Goal: Information Seeking & Learning: Learn about a topic

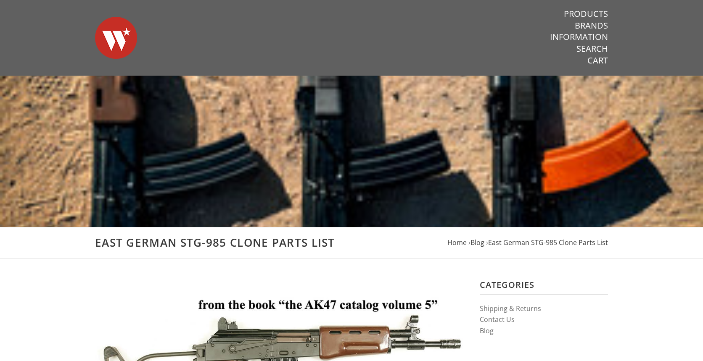
scroll to position [178, 0]
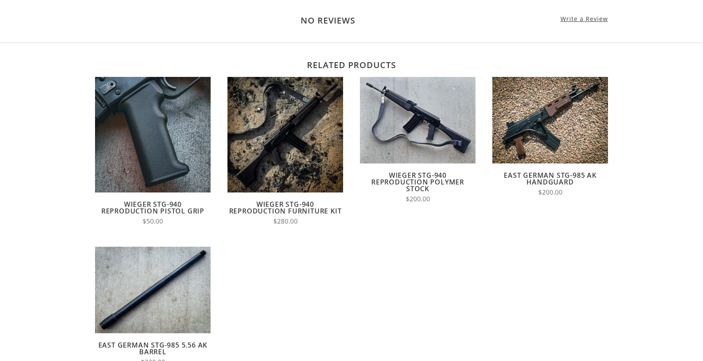
scroll to position [688, 0]
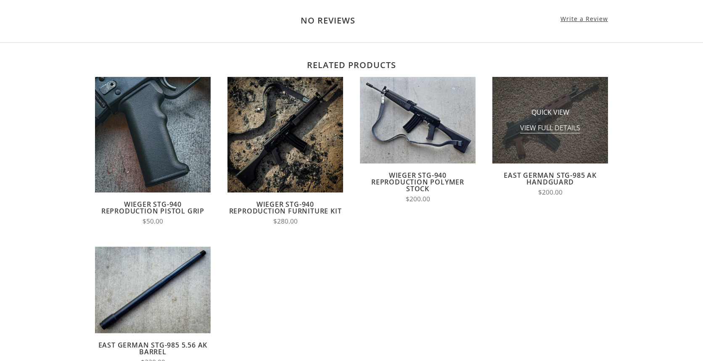
click at [548, 130] on span "View Full Details" at bounding box center [550, 128] width 60 height 11
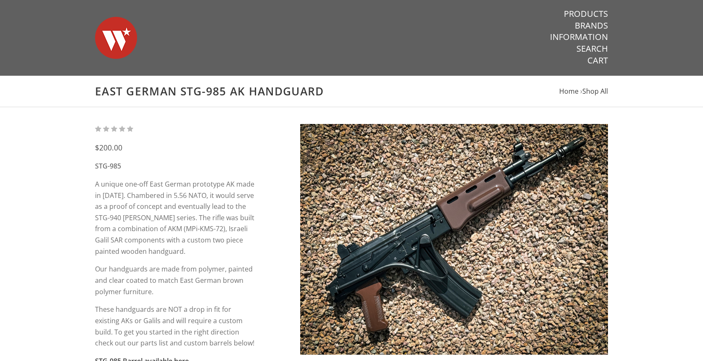
click at [421, 240] on img at bounding box center [454, 239] width 308 height 231
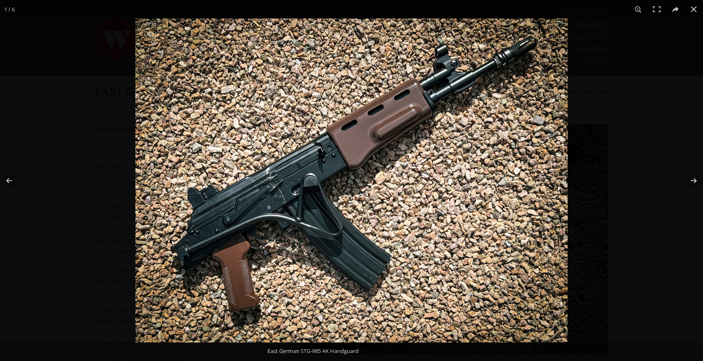
click at [610, 154] on div at bounding box center [486, 198] width 703 height 361
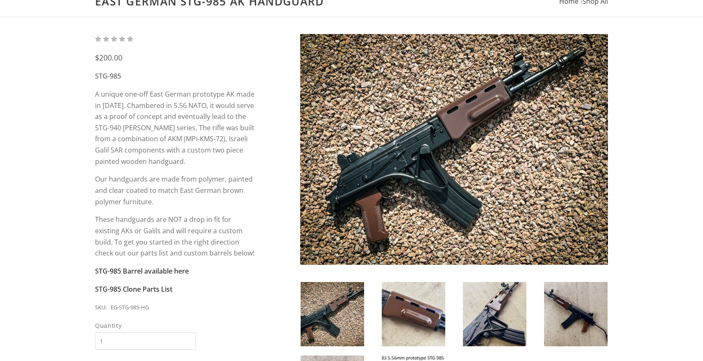
scroll to position [215, 0]
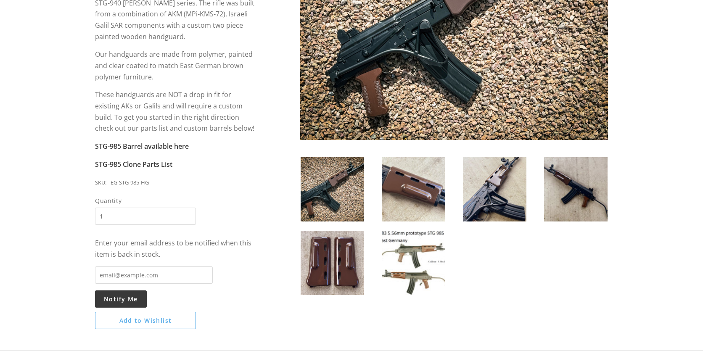
click at [338, 261] on img at bounding box center [331, 263] width 63 height 64
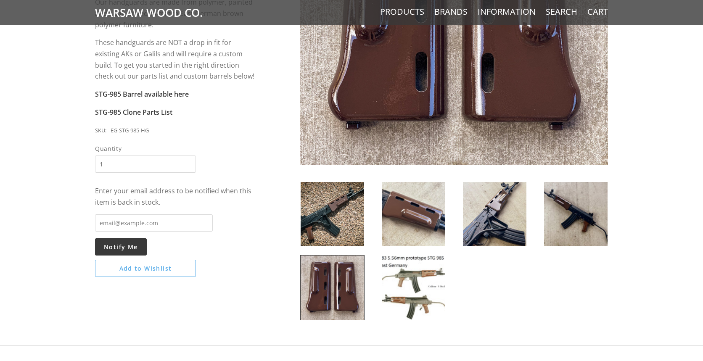
scroll to position [295, 0]
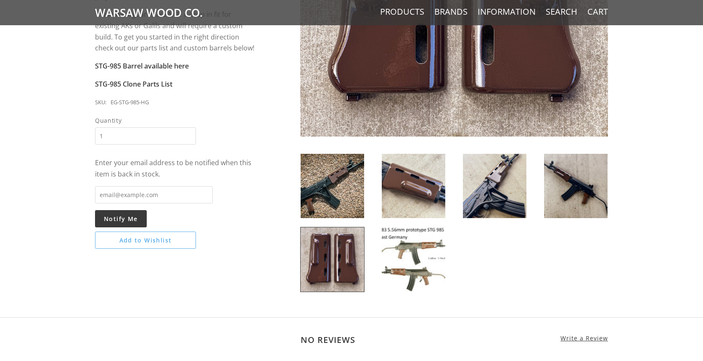
click at [336, 196] on img at bounding box center [331, 186] width 63 height 64
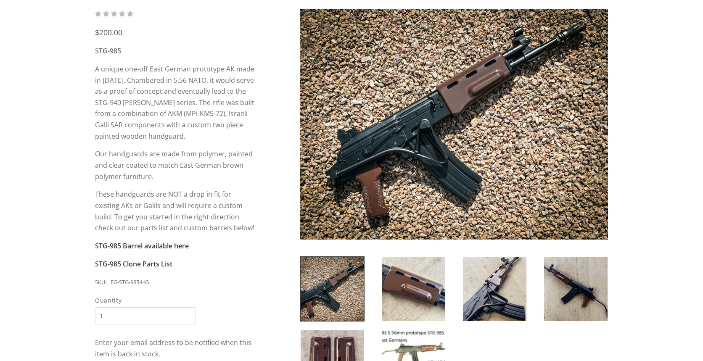
scroll to position [112, 0]
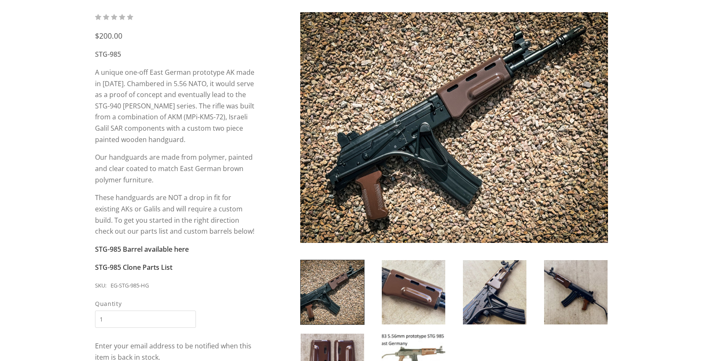
click at [414, 292] on img at bounding box center [413, 292] width 63 height 64
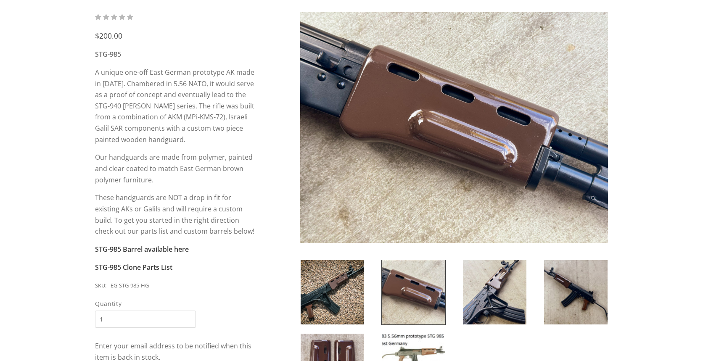
click at [487, 293] on img at bounding box center [494, 292] width 63 height 64
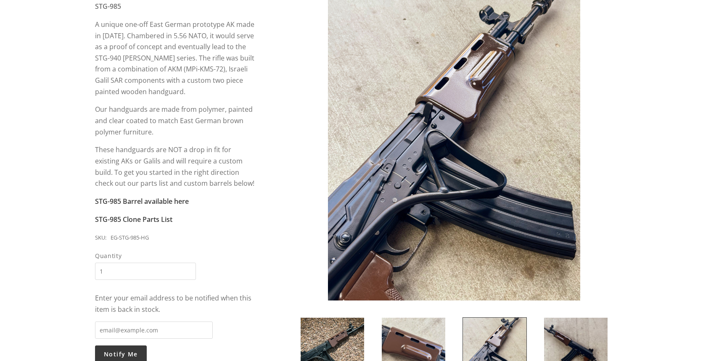
scroll to position [161, 0]
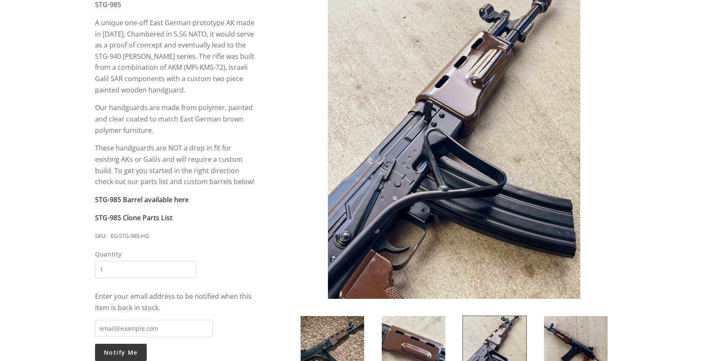
click at [583, 335] on img at bounding box center [575, 348] width 63 height 64
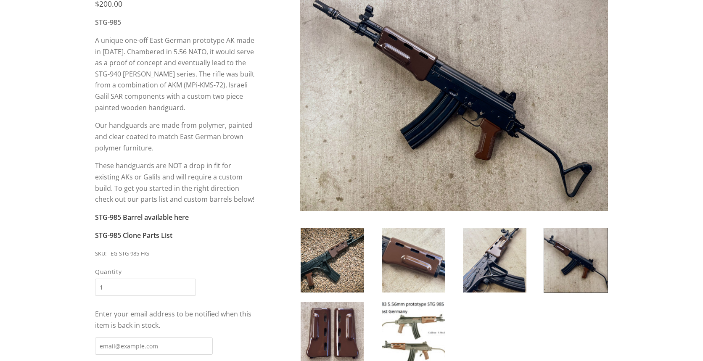
scroll to position [150, 0]
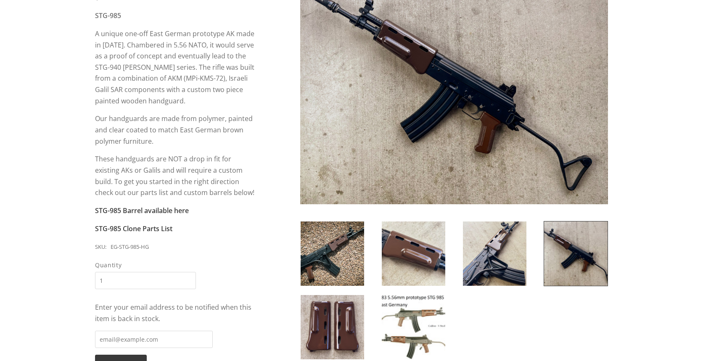
click at [353, 314] on img at bounding box center [331, 327] width 63 height 64
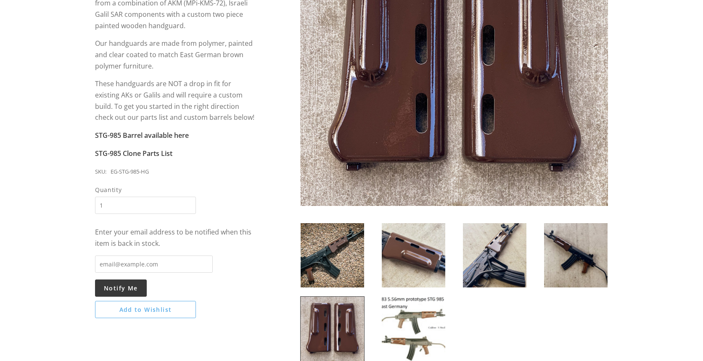
scroll to position [237, 0]
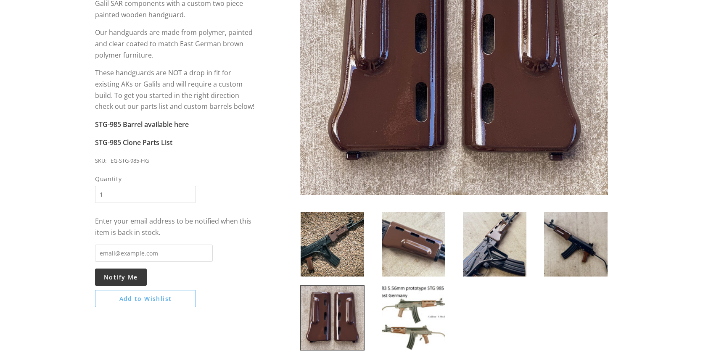
click at [415, 323] on img at bounding box center [413, 318] width 63 height 64
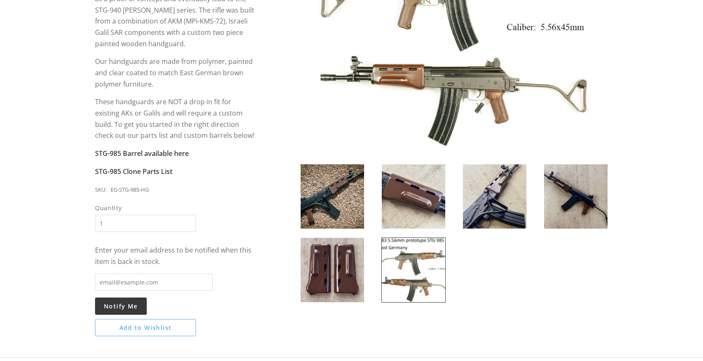
scroll to position [207, 0]
click at [351, 264] on img at bounding box center [331, 270] width 63 height 64
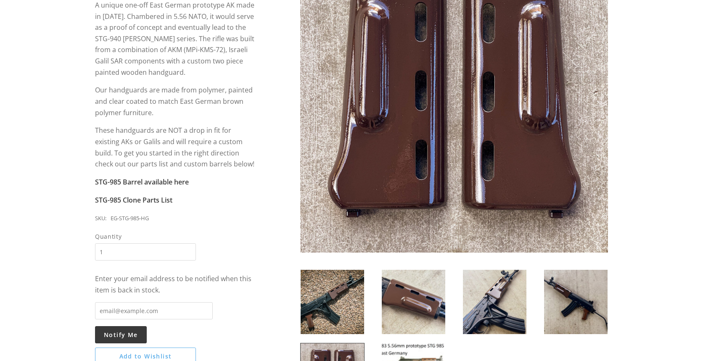
scroll to position [217, 0]
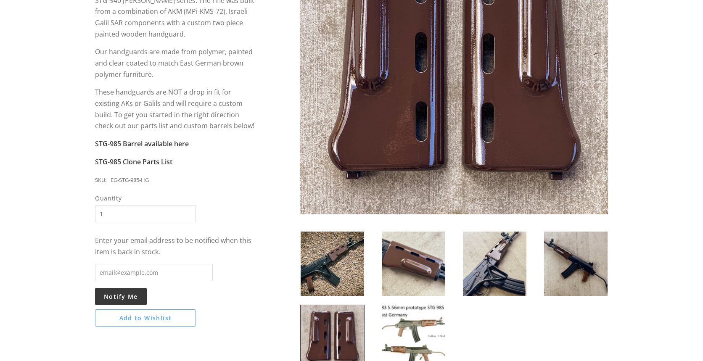
click at [420, 330] on img at bounding box center [413, 337] width 63 height 64
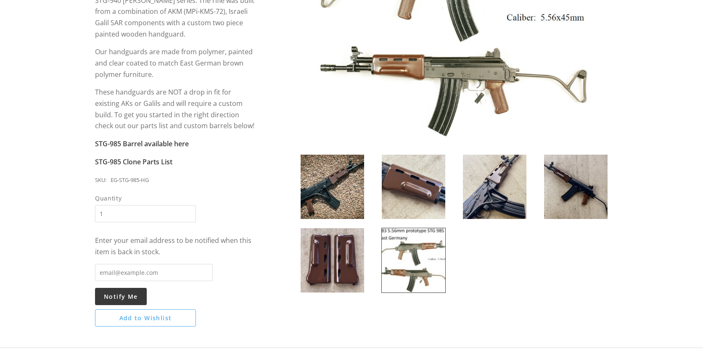
click at [389, 72] on img at bounding box center [454, 22] width 308 height 231
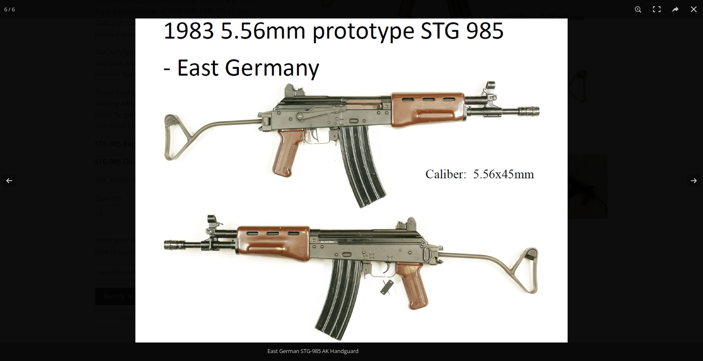
click at [279, 259] on img at bounding box center [351, 180] width 432 height 324
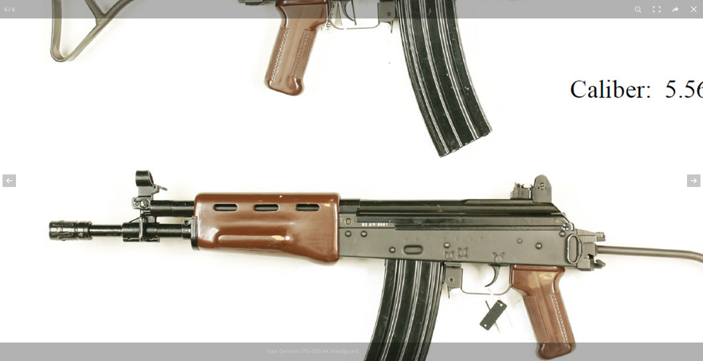
click at [183, 123] on img at bounding box center [422, 102] width 861 height 646
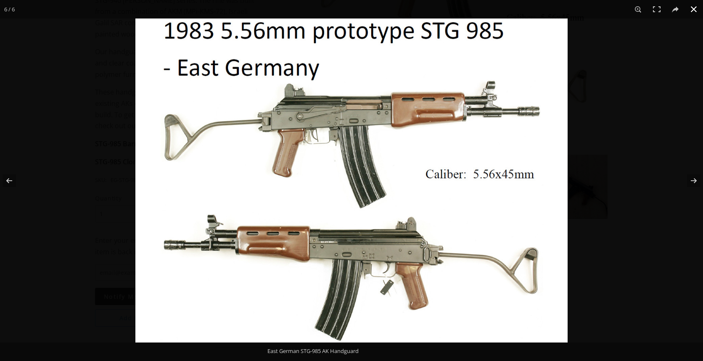
click at [693, 8] on button at bounding box center [693, 9] width 18 height 18
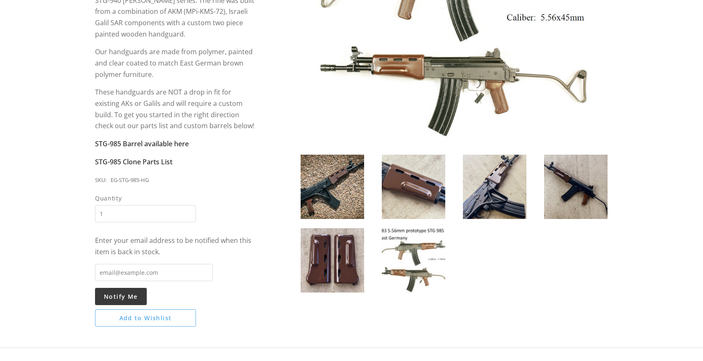
click at [403, 197] on img at bounding box center [413, 187] width 63 height 64
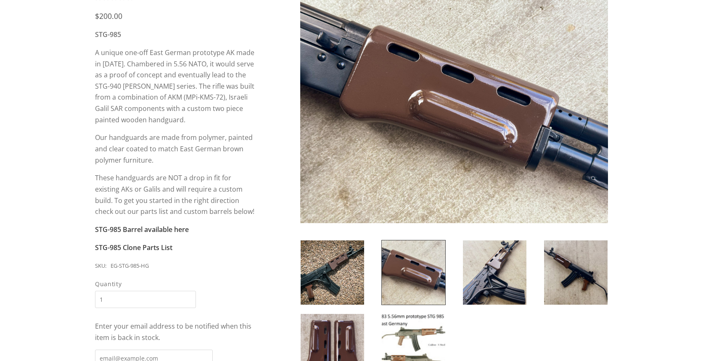
scroll to position [129, 0]
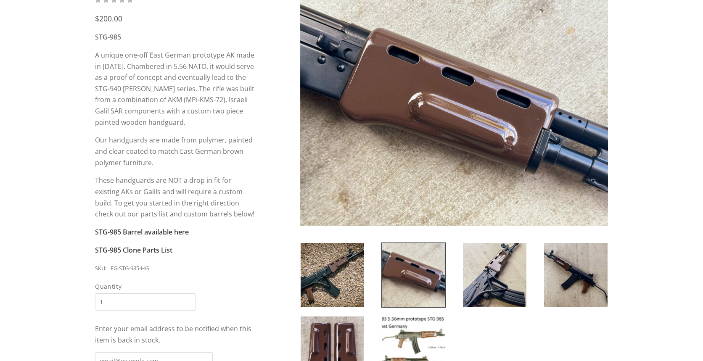
click at [343, 269] on img at bounding box center [331, 275] width 63 height 64
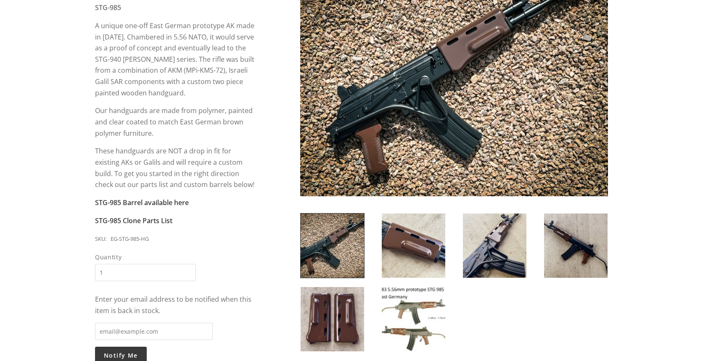
scroll to position [161, 0]
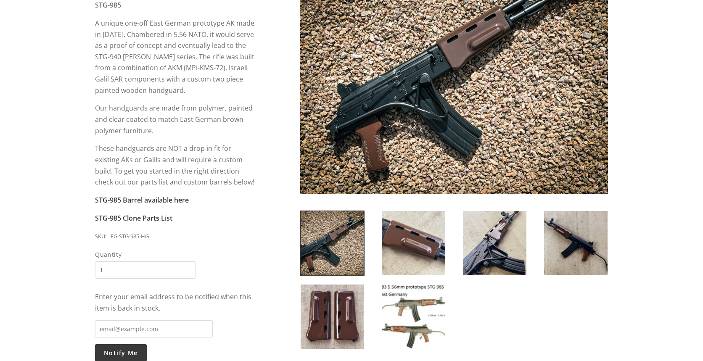
click at [416, 307] on img at bounding box center [413, 317] width 63 height 64
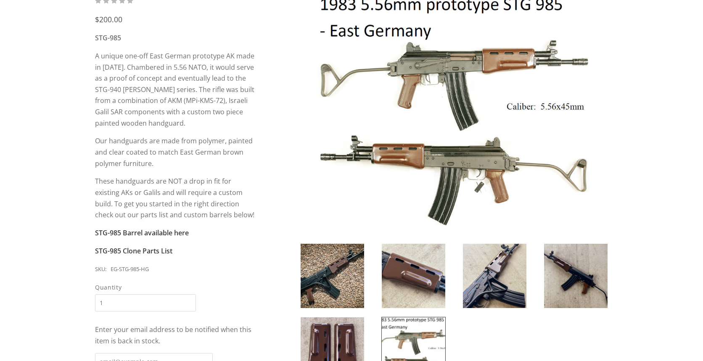
scroll to position [128, 0]
click at [141, 235] on strong "STG-985 Barrel available here" at bounding box center [142, 233] width 94 height 9
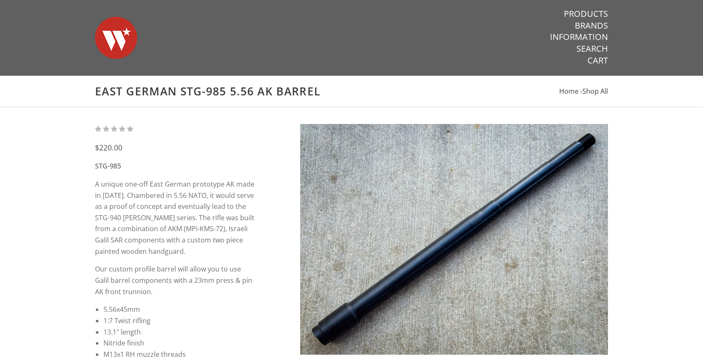
click at [658, 273] on div "$220.00 STG-985 A unique one-off East German prototype AK made in [DATE]. Chamb…" at bounding box center [351, 364] width 703 height 514
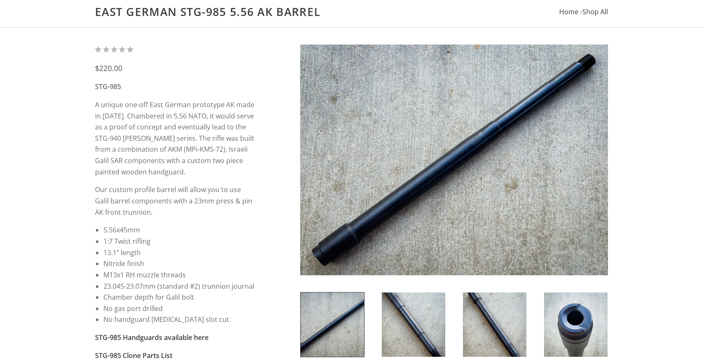
scroll to position [208, 0]
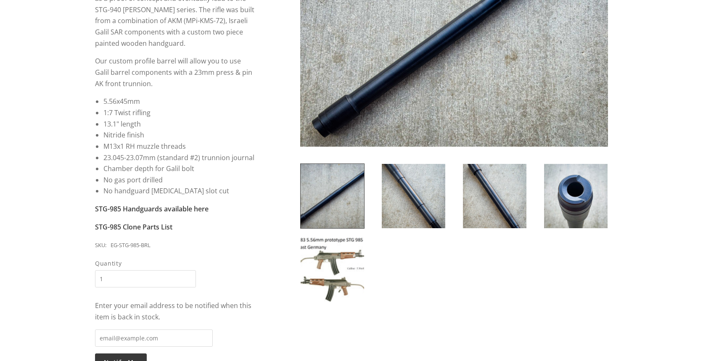
click at [409, 214] on img at bounding box center [413, 196] width 63 height 64
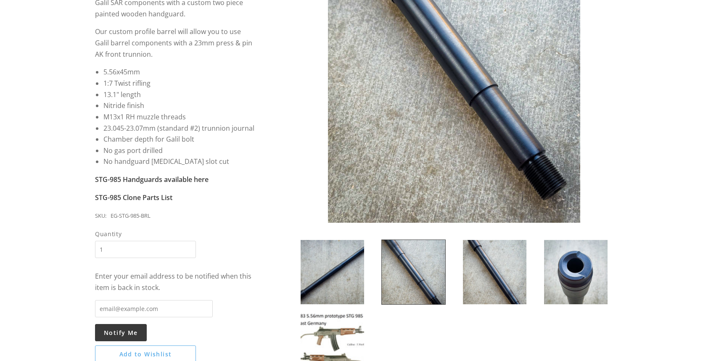
scroll to position [244, 0]
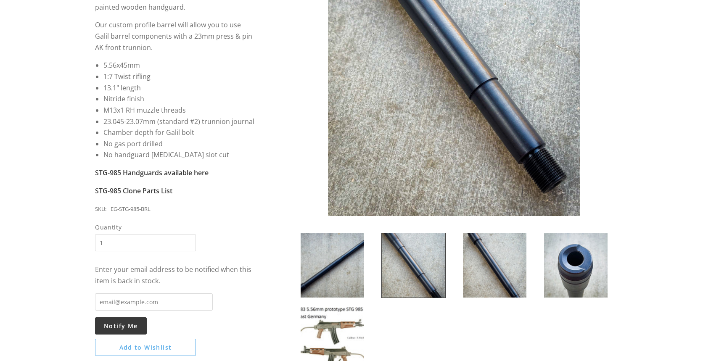
click at [571, 263] on img at bounding box center [575, 265] width 63 height 64
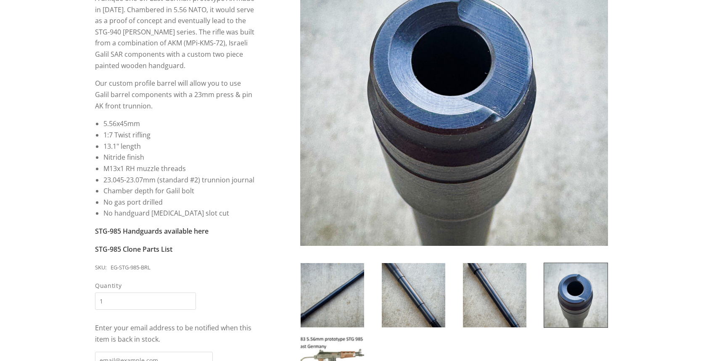
scroll to position [173, 0]
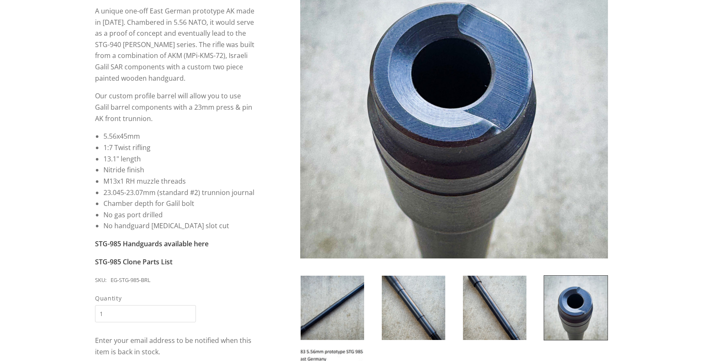
click at [481, 305] on img at bounding box center [494, 308] width 63 height 64
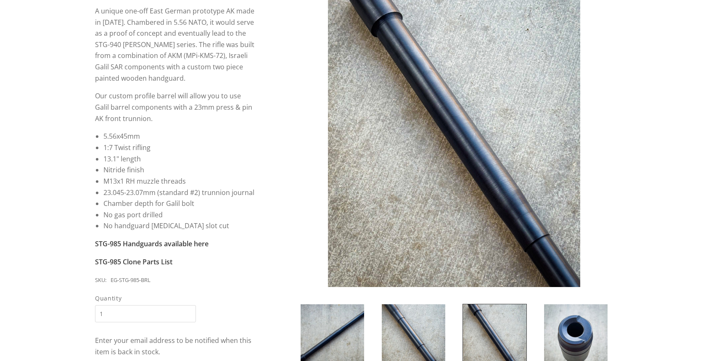
click at [424, 323] on img at bounding box center [413, 336] width 63 height 64
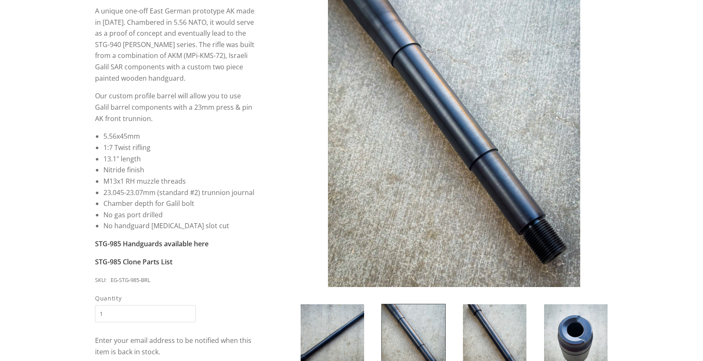
click at [345, 333] on img at bounding box center [331, 336] width 63 height 64
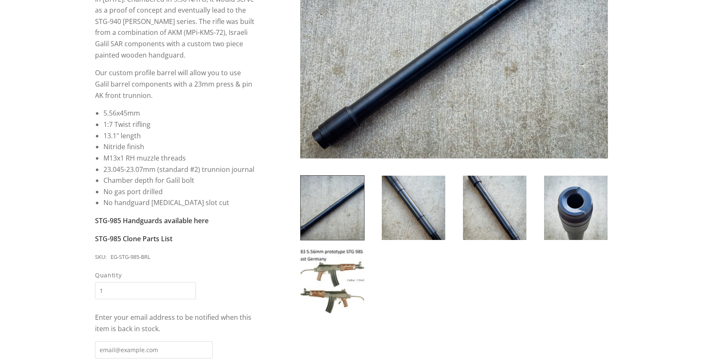
scroll to position [206, 0]
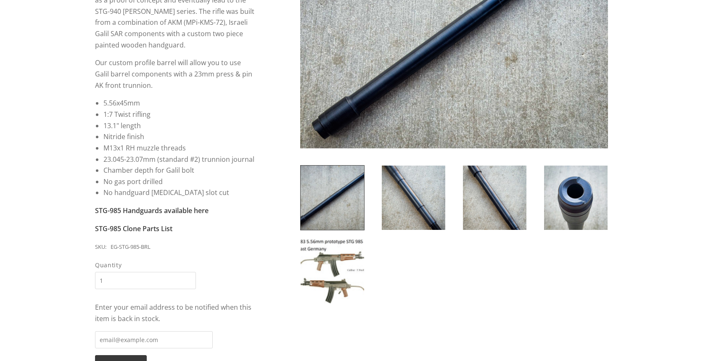
click at [328, 288] on img at bounding box center [331, 271] width 63 height 64
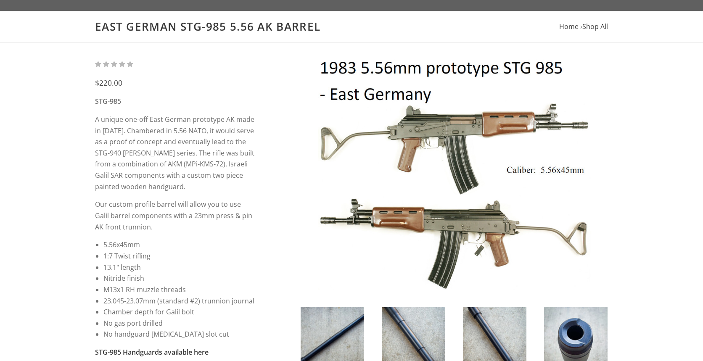
scroll to position [0, 0]
